Goal: Check status: Check status

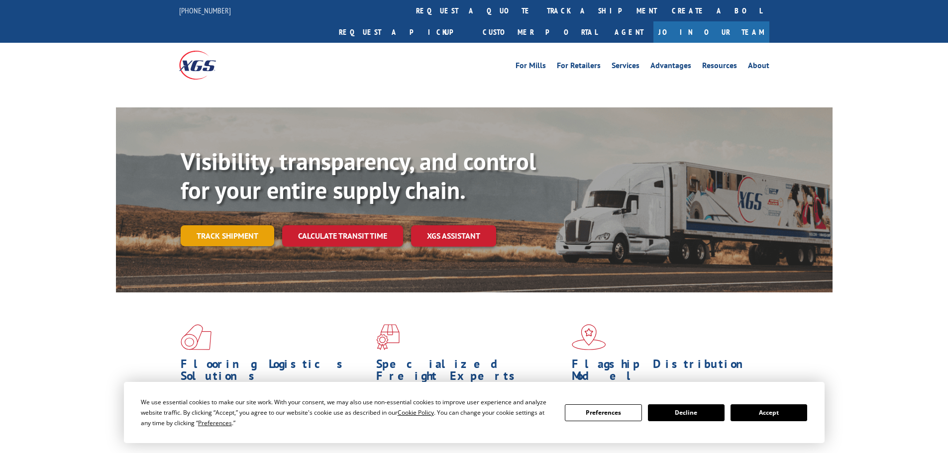
click at [237, 225] on link "Track shipment" at bounding box center [228, 235] width 94 height 21
click at [208, 225] on link "Track shipment" at bounding box center [228, 235] width 94 height 21
click at [238, 225] on link "Track shipment" at bounding box center [228, 235] width 94 height 21
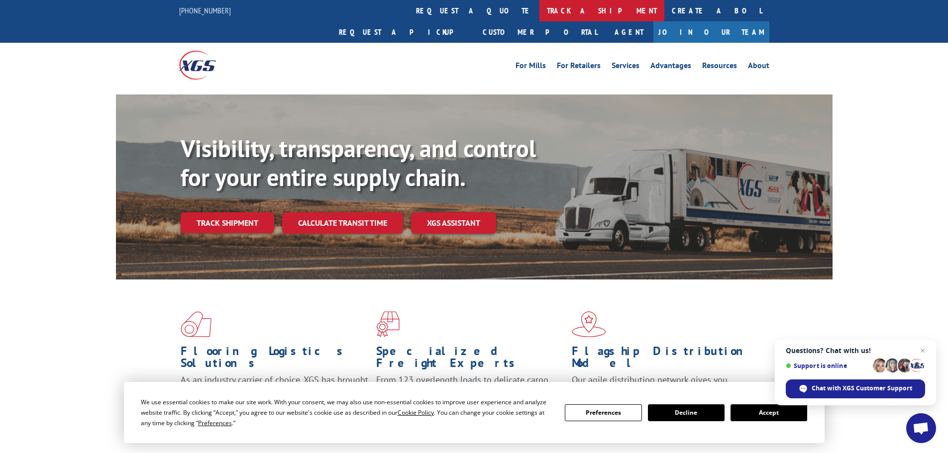
click at [539, 10] on link "track a shipment" at bounding box center [601, 10] width 125 height 21
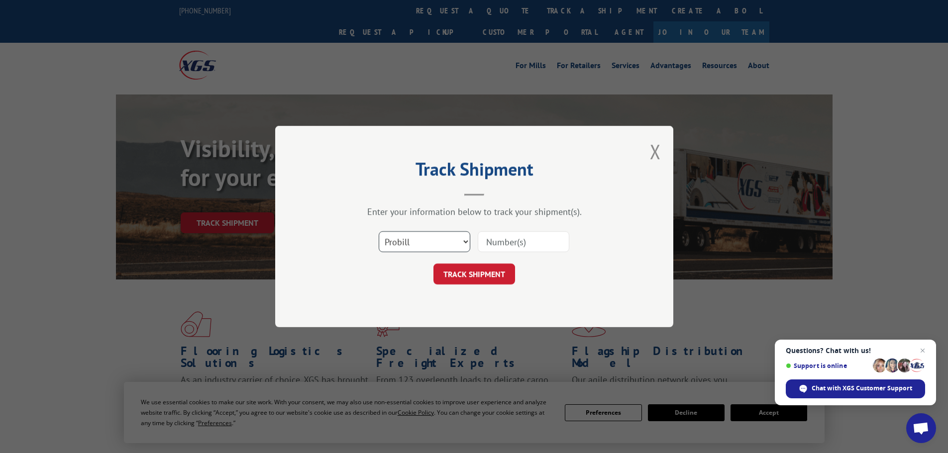
click at [401, 246] on select "Select category... Probill BOL PO" at bounding box center [425, 241] width 92 height 21
click at [379, 231] on select "Select category... Probill BOL PO" at bounding box center [425, 241] width 92 height 21
click at [424, 248] on select "Select category... Probill BOL PO" at bounding box center [425, 241] width 92 height 21
select select "bol"
click at [379, 231] on select "Select category... Probill BOL PO" at bounding box center [425, 241] width 92 height 21
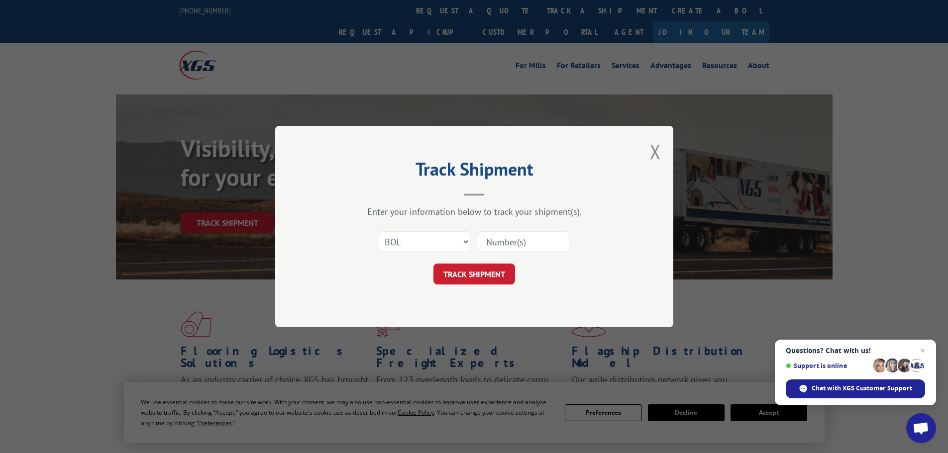
click at [507, 238] on input at bounding box center [524, 241] width 92 height 21
paste input "6185697"
type input "6185697"
click at [466, 280] on button "TRACK SHIPMENT" at bounding box center [474, 274] width 82 height 21
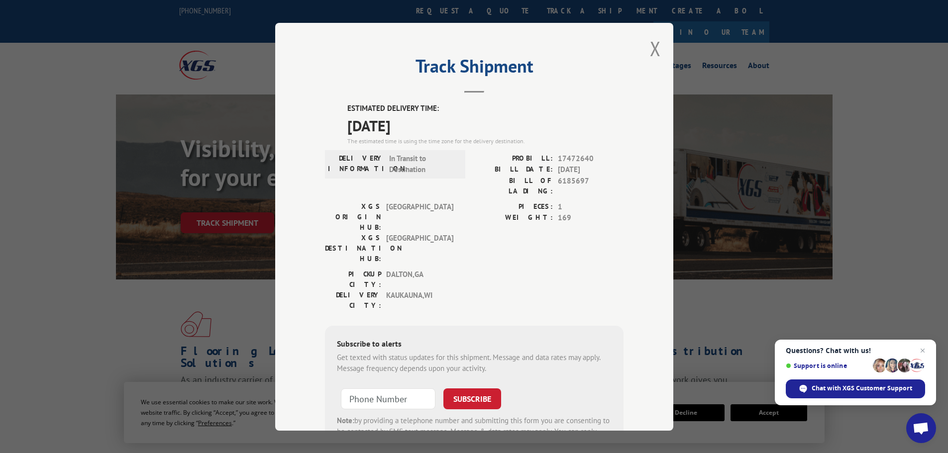
drag, startPoint x: 344, startPoint y: 124, endPoint x: 424, endPoint y: 124, distance: 79.6
click at [426, 125] on span "[DATE]" at bounding box center [485, 125] width 276 height 22
copy span "[DATE]"
